Goal: Task Accomplishment & Management: Use online tool/utility

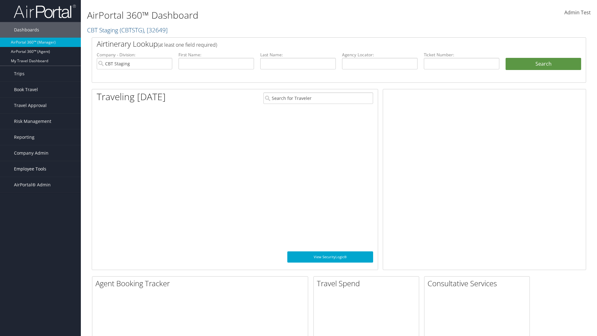
click at [40, 169] on span "Employee Tools" at bounding box center [30, 169] width 32 height 16
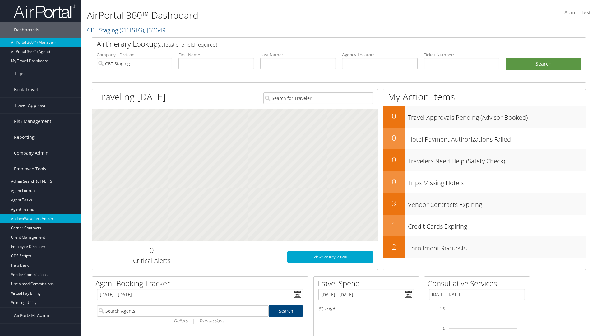
click at [40, 219] on link "AndavoVacations Admin" at bounding box center [40, 218] width 81 height 9
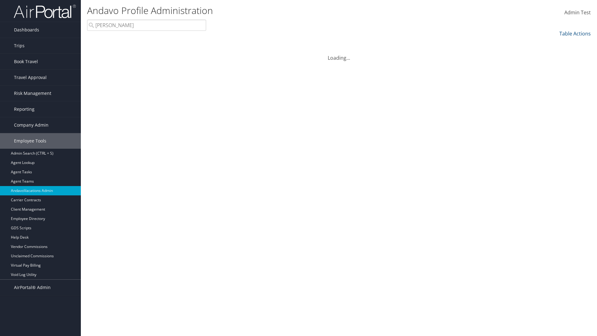
type input "Stephanie"
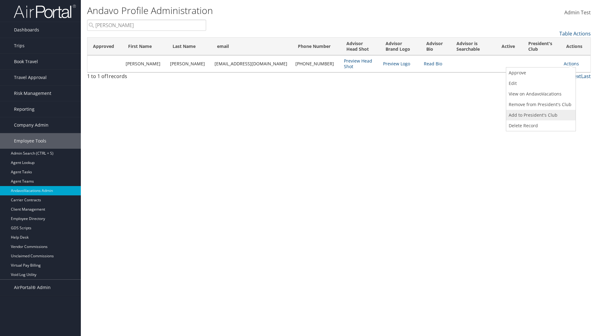
click at [540, 115] on link "Add to President's Club" at bounding box center [541, 115] width 68 height 11
